Goal: Information Seeking & Learning: Learn about a topic

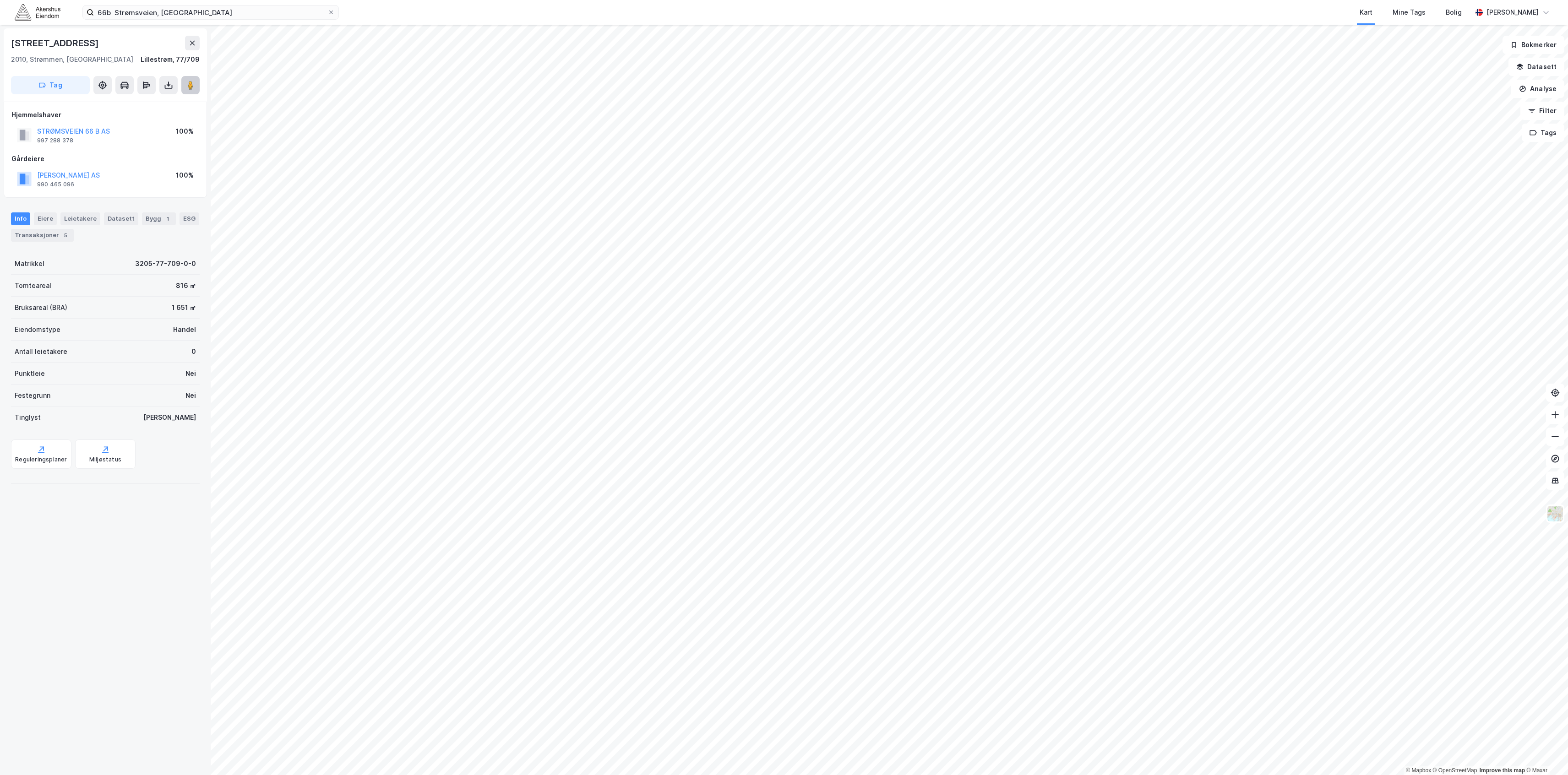
click at [186, 85] on icon at bounding box center [191, 85] width 9 height 9
